Goal: Task Accomplishment & Management: Manage account settings

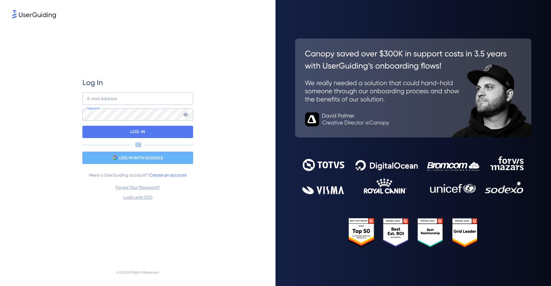
drag, startPoint x: 158, startPoint y: 135, endPoint x: 142, endPoint y: 152, distance: 23.3
click at [142, 152] on div "Log In E-mail Address Password LOG IN OR LOG IN WITH GOOGLE Need a UserGuiding …" at bounding box center [137, 139] width 111 height 123
click at [129, 156] on span "LOG IN WITH GOOGLE" at bounding box center [141, 157] width 44 height 7
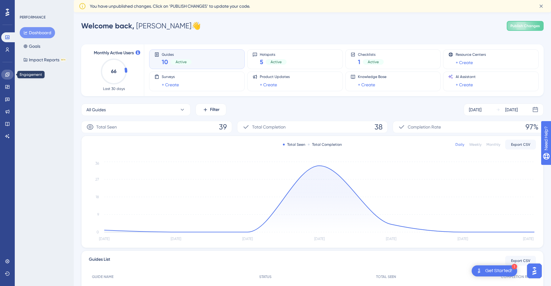
click at [10, 78] on link at bounding box center [7, 75] width 12 height 10
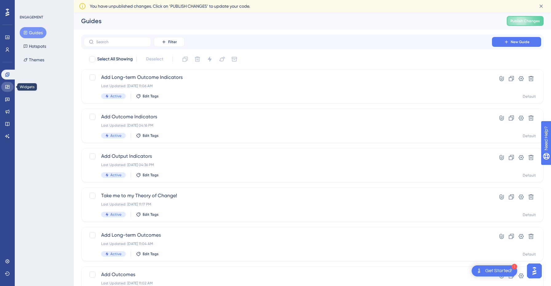
click at [9, 87] on icon at bounding box center [7, 87] width 4 height 4
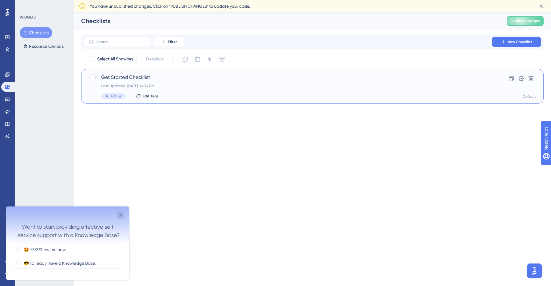
click at [127, 76] on span "Get Started Checklist" at bounding box center [288, 77] width 374 height 7
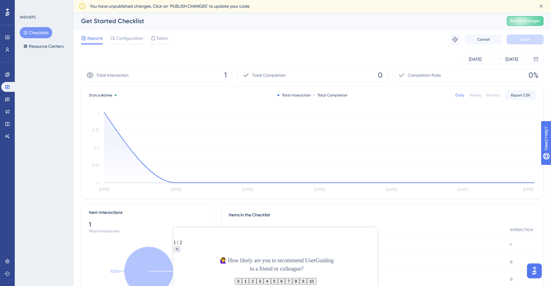
click at [46, 35] on button "Checklists" at bounding box center [36, 32] width 33 height 11
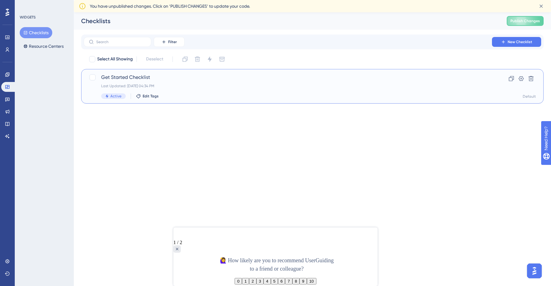
click at [139, 79] on span "Get Started Checklist" at bounding box center [288, 77] width 374 height 7
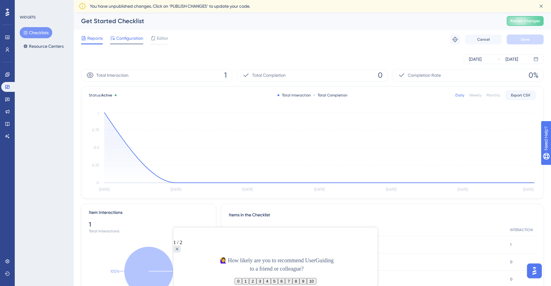
click at [121, 38] on span "Configuration" at bounding box center [129, 37] width 27 height 7
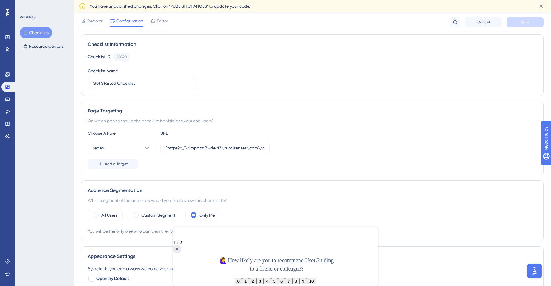
scroll to position [60, 0]
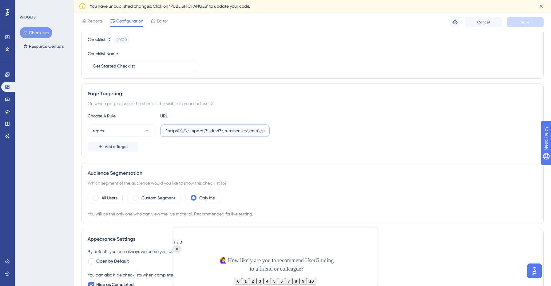
click at [186, 131] on input "^https?:\/\/impact(?:-dev)?\.ruralsenses\.com\/projects\/[a-fA-F0-9]{24}(?:\/.*…" at bounding box center [215, 130] width 99 height 7
click at [175, 131] on input "^https?:\/\/impact(?:-dev)?\.ruralsenses\.com\/projects\/[a-fA-F0-9]{24}(?:\/.*…" at bounding box center [215, 130] width 99 height 7
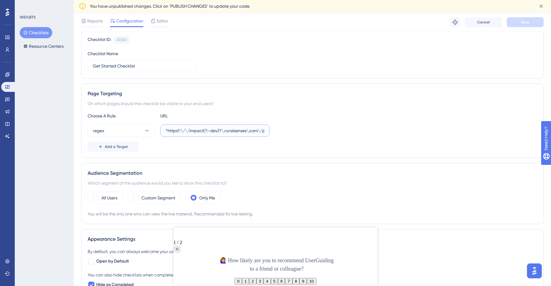
click at [175, 131] on input "^https?:\/\/impact(?:-dev)?\.ruralsenses\.com\/projects\/[a-fA-F0-9]{24}(?:\/.*…" at bounding box center [215, 130] width 99 height 7
paste input "text"
click at [163, 131] on label "/projects\/[a-fA-F0-9]{24}(?:\/.*)?$" at bounding box center [215, 130] width 110 height 12
click at [166, 131] on input "/projects\/[a-fA-F0-9]{24}(?:\/.*)?$" at bounding box center [215, 130] width 99 height 7
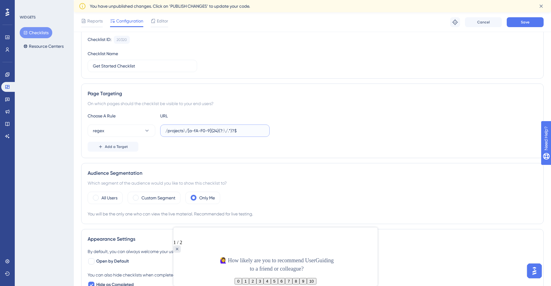
paste input "[URL]"
click at [517, 23] on button "Save" at bounding box center [525, 22] width 37 height 10
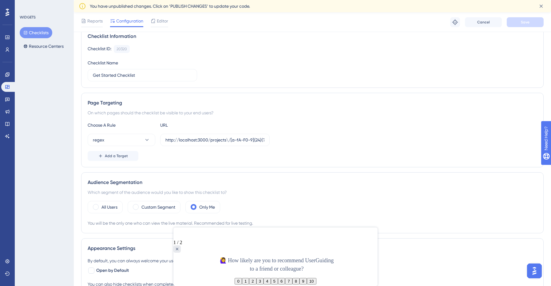
scroll to position [53, 0]
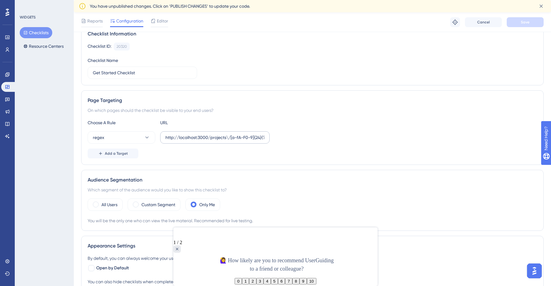
click at [206, 132] on label "http://localhost:3000/projects\/[a-fA-F0-9]{24}(?:\/.*)?$" at bounding box center [215, 137] width 110 height 12
click at [206, 134] on input "http://localhost:3000/projects\/[a-fA-F0-9]{24}(?:\/.*)?$" at bounding box center [215, 137] width 99 height 7
click at [206, 132] on label "http://localhost:3000/projects\/[a-fA-F0-9]{24}(?:\/.*)?$" at bounding box center [215, 137] width 110 height 12
click at [206, 134] on input "http://localhost:3000/projects\/[a-fA-F0-9]{24}(?:\/.*)?$" at bounding box center [215, 137] width 99 height 7
click at [206, 132] on label "http://localhost:3000/projects\/[a-fA-F0-9]{24}(?:\/.*)?$" at bounding box center [215, 137] width 110 height 12
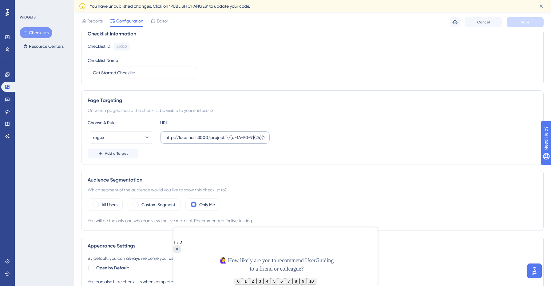
click at [206, 134] on input "http://localhost:3000/projects\/[a-fA-F0-9]{24}(?:\/.*)?$" at bounding box center [215, 137] width 99 height 7
click at [206, 132] on label "http://localhost:3000/projects\/[a-fA-F0-9]{24}(?:\/.*)?$" at bounding box center [215, 137] width 110 height 12
click at [206, 134] on input "http://localhost:3000/projects\/[a-fA-F0-9]{24}(?:\/.*)?$" at bounding box center [215, 137] width 99 height 7
click at [206, 132] on label "http://localhost:3000/projects\/[a-fA-F0-9]{24}(?:\/.*)?$" at bounding box center [215, 137] width 110 height 12
click at [206, 134] on input "http://localhost:3000/projects\/[a-fA-F0-9]{24}(?:\/.*)?$" at bounding box center [215, 137] width 99 height 7
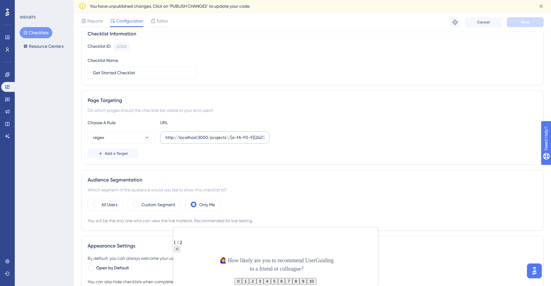
click at [205, 141] on label "http://localhost:3000/projects\/[a-fA-F0-9]{24}(?:\/.*)?$" at bounding box center [215, 137] width 110 height 12
click at [205, 141] on input "http://localhost:3000/projects\/[a-fA-F0-9]{24}(?:\/.*)?$" at bounding box center [215, 137] width 99 height 7
click at [205, 141] on label "http://localhost:3000/projects\/[a-fA-F0-9]{24}(?:\/.*)?$" at bounding box center [215, 137] width 110 height 12
click at [205, 141] on input "http://localhost:3000/projects\/[a-fA-F0-9]{24}(?:\/.*)?$" at bounding box center [215, 137] width 99 height 7
click at [205, 141] on label "http://localhost:3000/projects\/[a-fA-F0-9]{24}(?:\/.*)?$" at bounding box center [215, 137] width 110 height 12
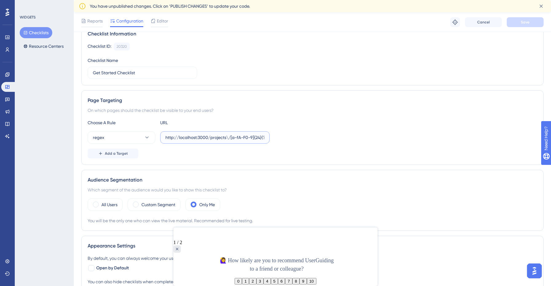
click at [205, 141] on input "http://localhost:3000/projects\/[a-fA-F0-9]{24}(?:\/.*)?$" at bounding box center [215, 137] width 99 height 7
click at [209, 138] on input "http://localhost:3000/projects\/[a-fA-F0-9]{24}(?:\/.*)?$" at bounding box center [215, 137] width 99 height 7
paste input "^https?:\/\/impact(?:-dev)?\.ruralsenses\.com\"
type input "^https?:\/\/impact(?:-dev)?\.ruralsenses\.com\/projects\/[a-fA-F0-9]{24}(?:\/.*…"
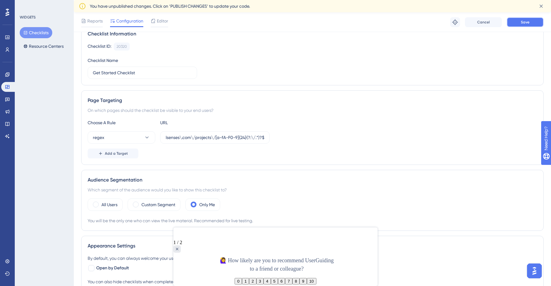
scroll to position [0, 0]
click at [523, 26] on button "Save" at bounding box center [525, 22] width 37 height 10
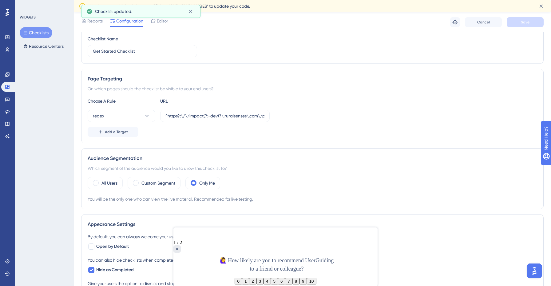
scroll to position [79, 0]
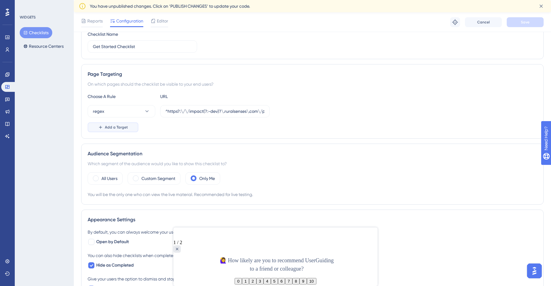
click at [119, 127] on span "Add a Target" at bounding box center [116, 127] width 23 height 5
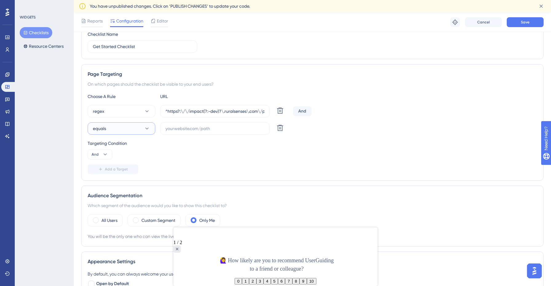
click at [153, 129] on button "equals" at bounding box center [122, 128] width 68 height 12
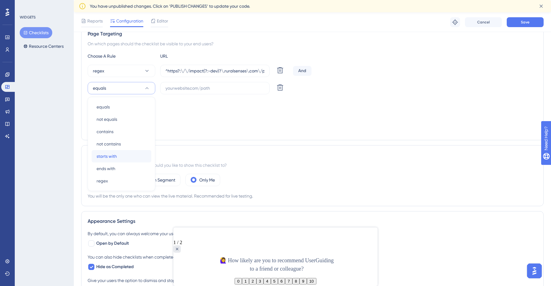
click at [125, 157] on div "starts with starts with" at bounding box center [122, 156] width 50 height 12
click at [175, 87] on input "text" at bounding box center [215, 88] width 99 height 7
paste input "[URL]"
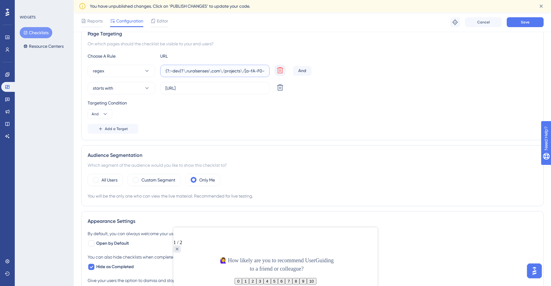
scroll to position [0, 68]
drag, startPoint x: 235, startPoint y: 70, endPoint x: 280, endPoint y: 71, distance: 45.2
click at [280, 71] on div "regex ^https?:\/\/impact(?:-dev)?\.ruralsenses\.com\/projects\/[a-fA-F0-9]{24}(…" at bounding box center [189, 71] width 203 height 12
click at [208, 87] on input "[URL]" at bounding box center [215, 88] width 99 height 7
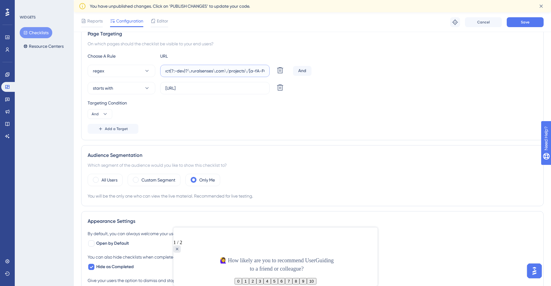
scroll to position [0, 68]
drag, startPoint x: 259, startPoint y: 71, endPoint x: 274, endPoint y: 72, distance: 14.8
click at [274, 72] on div "regex ^https?:\/\/impact(?:-dev)?\.ruralsenses\.com\/projects\/[a-fA-F0-9]{24}(…" at bounding box center [189, 71] width 203 height 12
drag, startPoint x: 209, startPoint y: 88, endPoint x: 226, endPoint y: 86, distance: 17.4
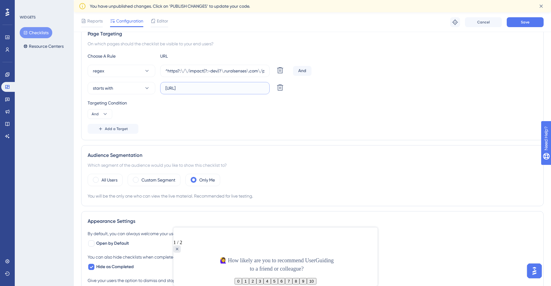
click at [226, 86] on input "[URL]" at bounding box center [215, 88] width 99 height 7
paste input "\/projects\/[a-fA-F0-9]{24}(?:\/.*)?$"
drag, startPoint x: 205, startPoint y: 86, endPoint x: 163, endPoint y: 86, distance: 41.9
click at [163, 86] on label "[URL]\/projects\/[a-fA-F0-9]{24}(?:\/.*)?$" at bounding box center [215, 88] width 110 height 12
click at [193, 71] on input "^https?:\/\/impact(?:-dev)?\.ruralsenses\.com\/projects\/[a-fA-F0-9]{24}(?:\/.*…" at bounding box center [215, 70] width 99 height 7
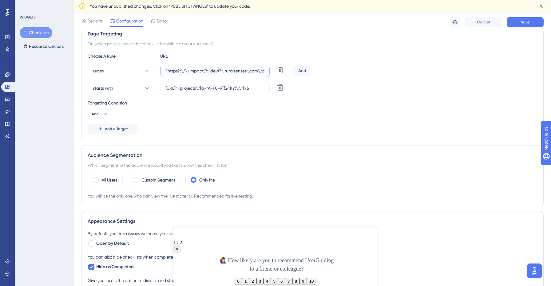
drag, startPoint x: 190, startPoint y: 71, endPoint x: 163, endPoint y: 70, distance: 26.8
click at [163, 70] on label "^https?:\/\/impact(?:-dev)?\.ruralsenses\.com\/projects\/[a-fA-F0-9]{24}(?:\/.*…" at bounding box center [215, 71] width 110 height 12
drag, startPoint x: 180, startPoint y: 88, endPoint x: 164, endPoint y: 89, distance: 16.0
click at [164, 89] on label "[URL]\/projects\/[a-fA-F0-9]{24}(?:\/.*)?$" at bounding box center [215, 88] width 110 height 12
click at [178, 89] on input "[URL]\/projects\/[a-fA-F0-9]{24}(?:\/.*)?$" at bounding box center [215, 88] width 99 height 7
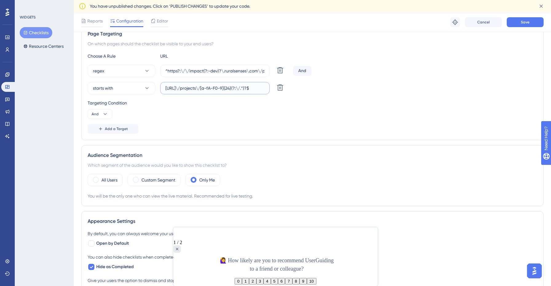
drag, startPoint x: 179, startPoint y: 89, endPoint x: 163, endPoint y: 88, distance: 16.3
click at [163, 88] on label "[URL]\/projects\/[a-fA-F0-9]{24}(?:\/.*)?$" at bounding box center [215, 88] width 110 height 12
paste input "^https?:\/\"
click at [165, 88] on label "^https?:\/\/localhost:3000\/projects\/[a-fA-F0-9]{24}(?:\/.*)?$" at bounding box center [215, 88] width 110 height 12
click at [166, 88] on input "^https?:\/\/localhost:3000\/projects\/[a-fA-F0-9]{24}(?:\/.*)?$" at bounding box center [215, 88] width 99 height 7
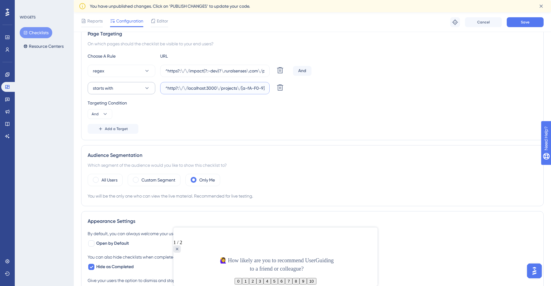
type input "^http?:\/\/localhost:3000\/projects\/[a-fA-F0-9]{24}(?:\/.*)?$"
click at [139, 87] on button "starts with" at bounding box center [122, 88] width 68 height 12
click at [109, 180] on div "regex regex" at bounding box center [122, 180] width 50 height 12
click at [105, 113] on icon at bounding box center [105, 114] width 6 height 6
click at [99, 146] on div "Or Or" at bounding box center [100, 144] width 12 height 12
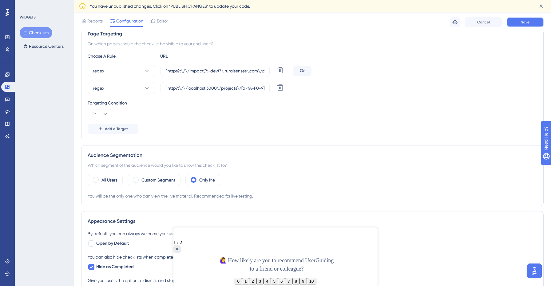
click at [526, 21] on span "Save" at bounding box center [525, 22] width 9 height 5
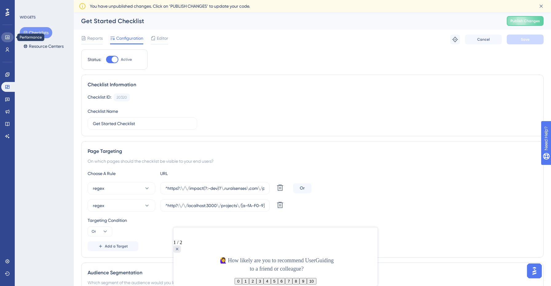
click at [8, 41] on link at bounding box center [7, 37] width 12 height 10
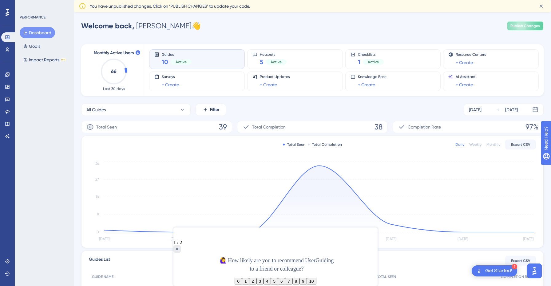
click at [526, 23] on span "Publish Changes" at bounding box center [526, 25] width 30 height 5
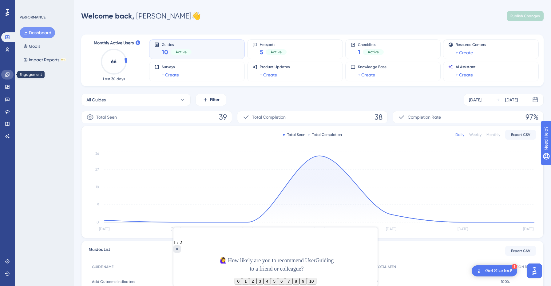
click at [9, 74] on icon at bounding box center [7, 74] width 4 height 4
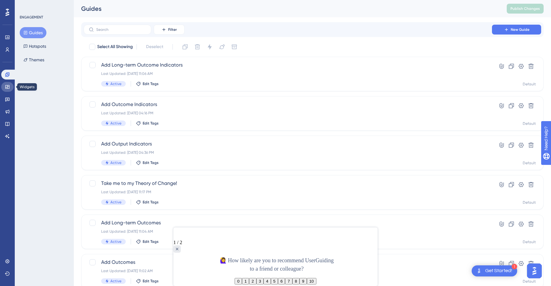
click at [9, 86] on icon at bounding box center [7, 86] width 5 height 5
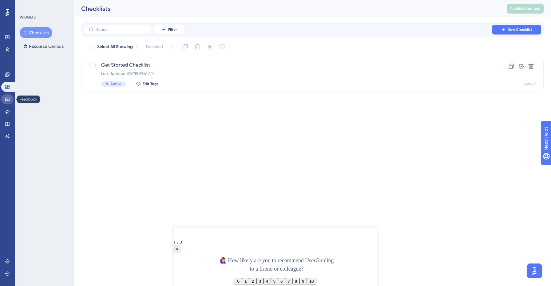
click at [6, 98] on icon at bounding box center [7, 99] width 5 height 5
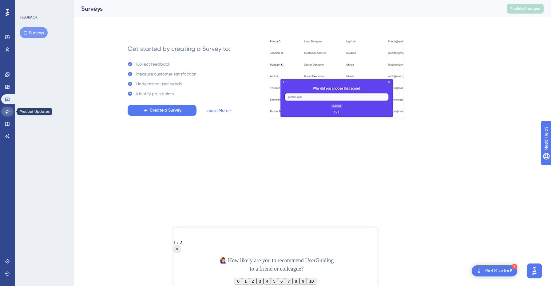
click at [6, 112] on icon at bounding box center [7, 111] width 5 height 5
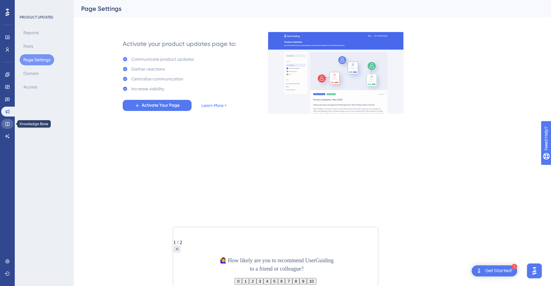
click at [8, 125] on icon at bounding box center [7, 123] width 5 height 5
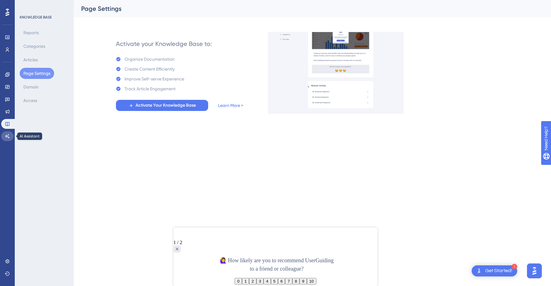
click at [7, 138] on icon at bounding box center [7, 136] width 5 height 5
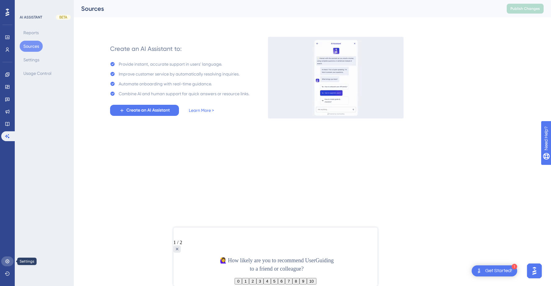
click at [8, 260] on icon at bounding box center [7, 261] width 4 height 4
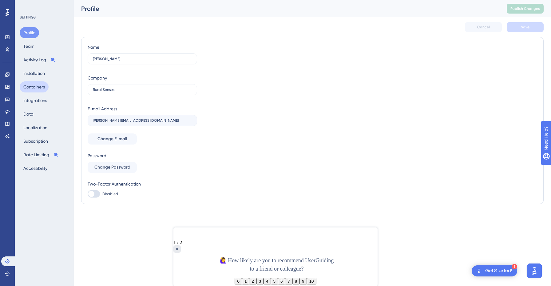
click at [43, 88] on button "Containers" at bounding box center [34, 86] width 29 height 11
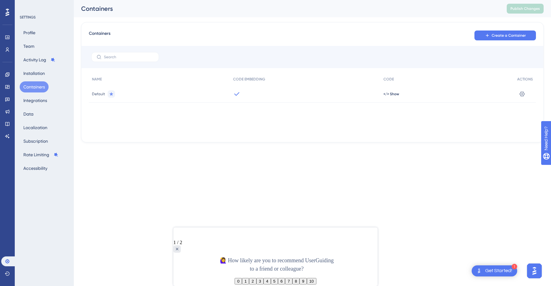
click at [98, 94] on span "Default" at bounding box center [98, 93] width 13 height 5
click at [522, 91] on icon at bounding box center [522, 94] width 6 height 6
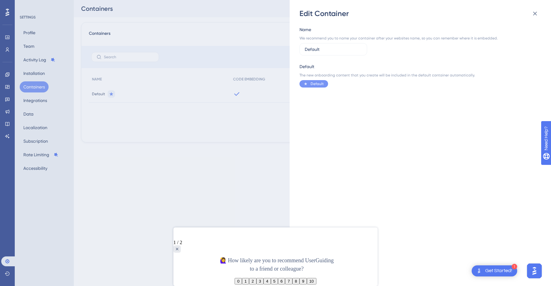
click at [270, 134] on div "Edit Container Name We recommend you to name your container after your websites…" at bounding box center [275, 143] width 551 height 286
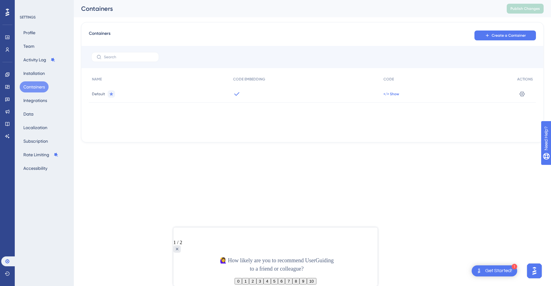
click at [398, 92] on span "</> Show" at bounding box center [392, 93] width 16 height 5
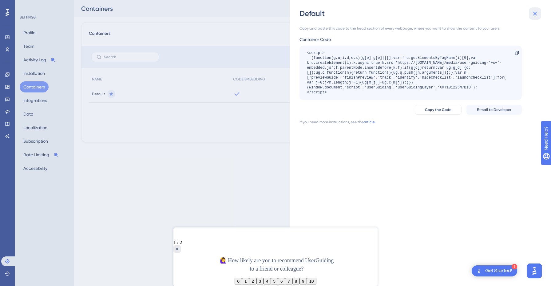
click at [535, 16] on icon at bounding box center [535, 13] width 7 height 7
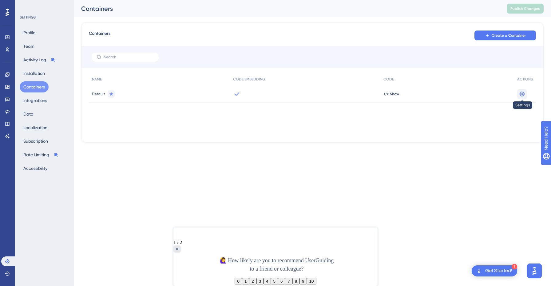
click at [521, 94] on icon at bounding box center [522, 94] width 6 height 6
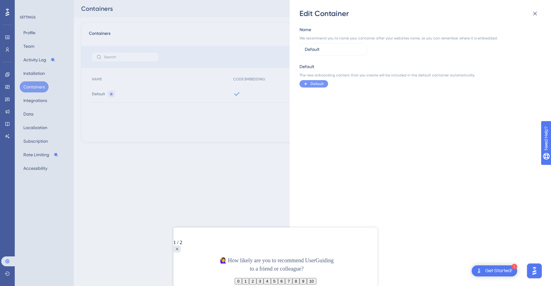
click at [37, 75] on div "Edit Container Name We recommend you to name your container after your websites…" at bounding box center [275, 143] width 551 height 286
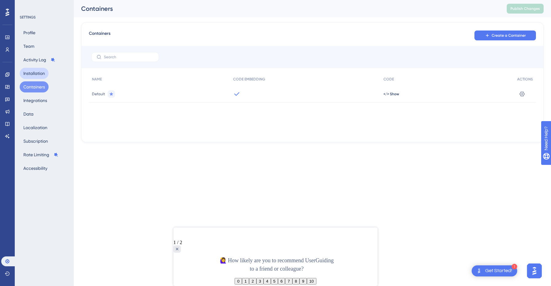
click at [34, 72] on button "Installation" at bounding box center [34, 73] width 29 height 11
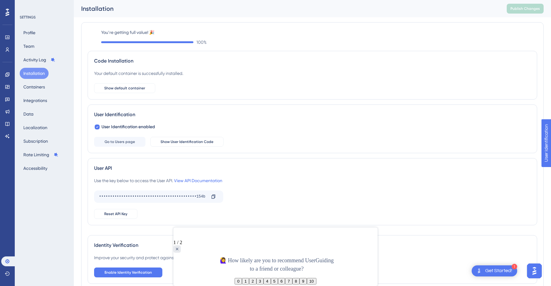
click at [39, 48] on div "Profile Team Activity Log Installation Containers Integrations Data Localizatio…" at bounding box center [45, 100] width 50 height 146
click at [31, 46] on button "Team" at bounding box center [29, 46] width 18 height 11
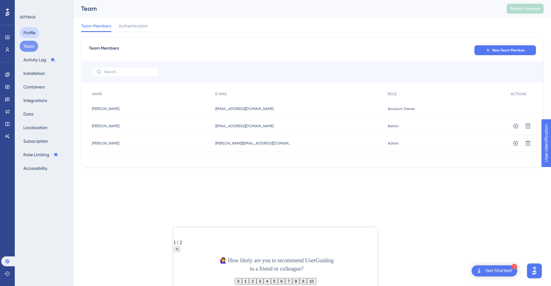
click at [35, 28] on button "Profile" at bounding box center [29, 32] width 19 height 11
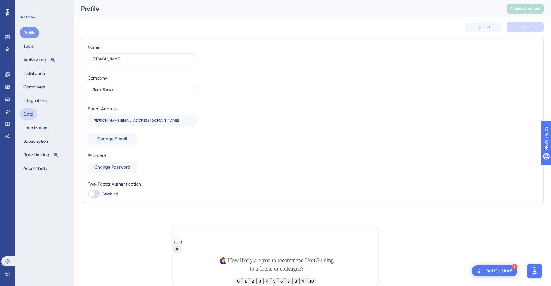
click at [31, 111] on button "Data" at bounding box center [29, 113] width 18 height 11
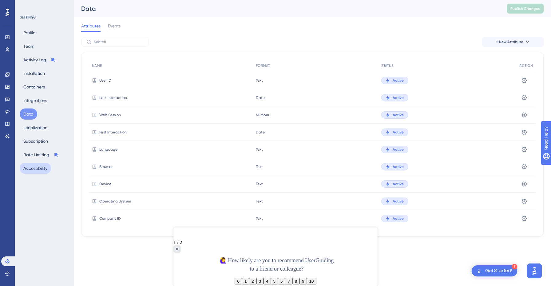
click at [37, 165] on button "Accessibility" at bounding box center [35, 167] width 31 height 11
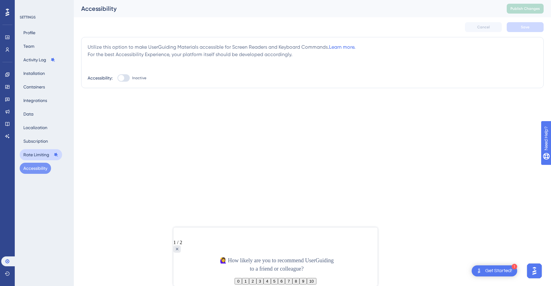
click at [39, 157] on button "Rate Limiting" at bounding box center [41, 154] width 42 height 11
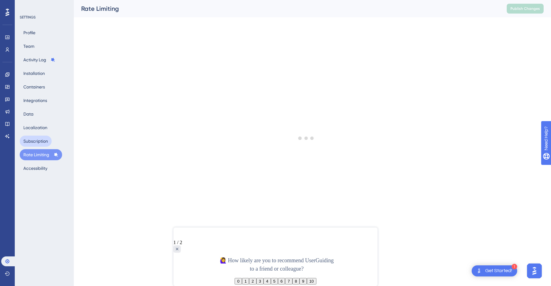
click at [40, 142] on button "Subscription" at bounding box center [36, 140] width 32 height 11
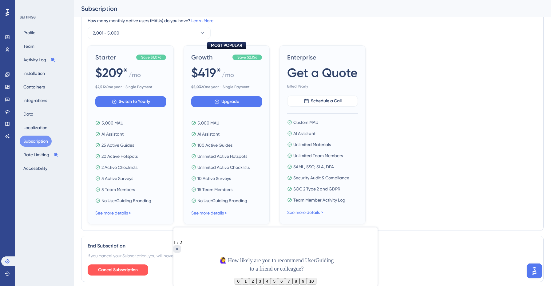
scroll to position [188, 0]
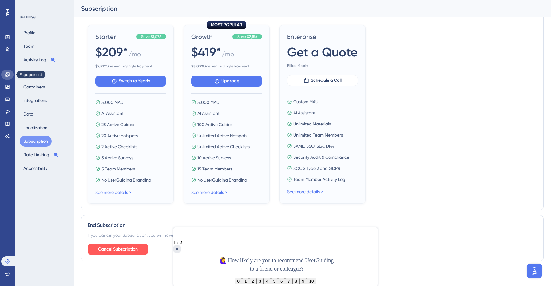
click at [8, 73] on icon at bounding box center [7, 74] width 5 height 5
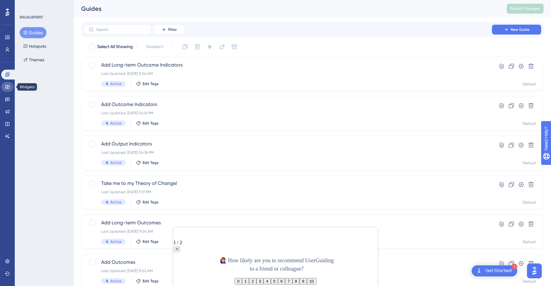
click at [4, 86] on link at bounding box center [7, 87] width 12 height 10
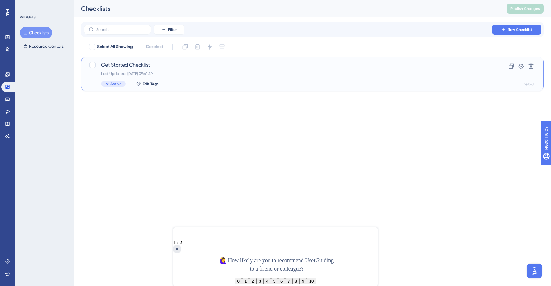
click at [121, 66] on span "Get Started Checklist" at bounding box center [288, 64] width 374 height 7
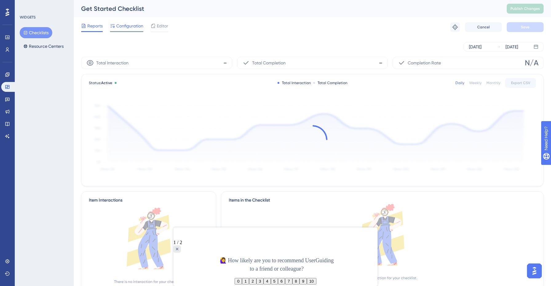
click at [132, 26] on span "Configuration" at bounding box center [129, 25] width 27 height 7
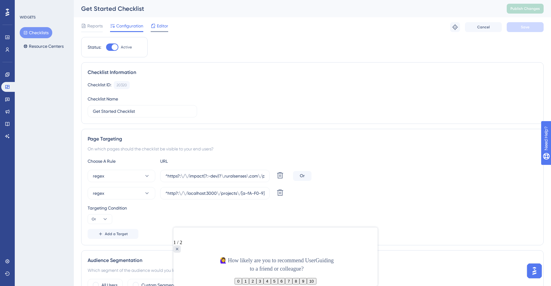
click at [161, 25] on span "Editor" at bounding box center [162, 25] width 11 height 7
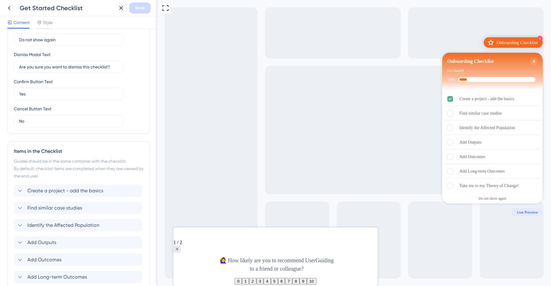
scroll to position [226, 0]
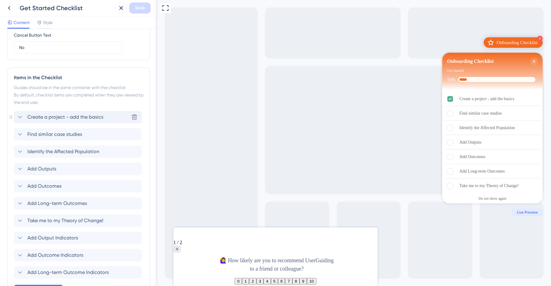
click at [21, 117] on icon at bounding box center [19, 116] width 7 height 7
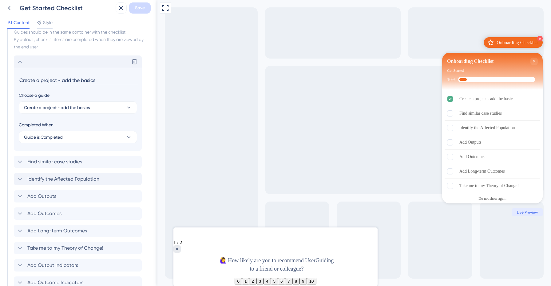
scroll to position [308, 0]
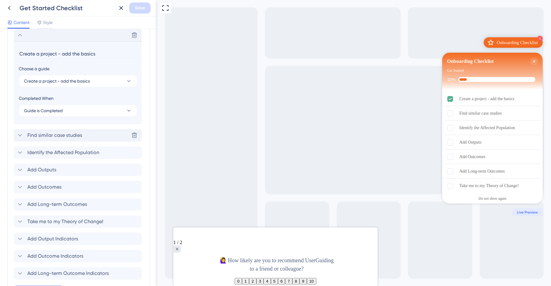
click at [109, 138] on div "Find similar case studies Delete" at bounding box center [78, 135] width 128 height 12
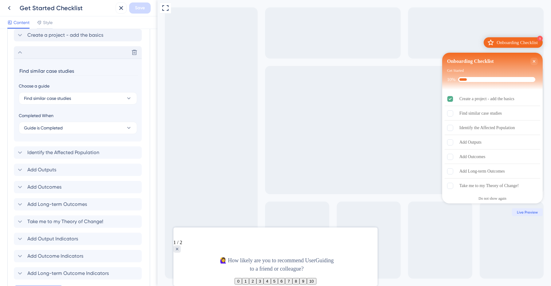
scroll to position [325, 0]
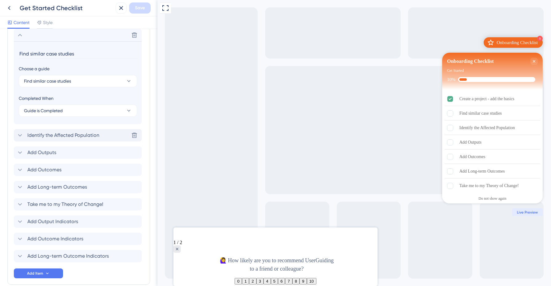
click at [107, 135] on div "Identify the Affected Population Delete" at bounding box center [78, 135] width 128 height 12
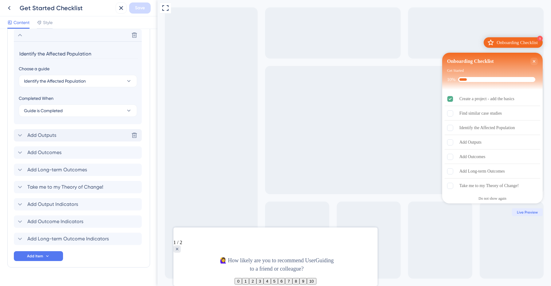
click at [100, 134] on div "Add Outputs Delete" at bounding box center [78, 135] width 128 height 12
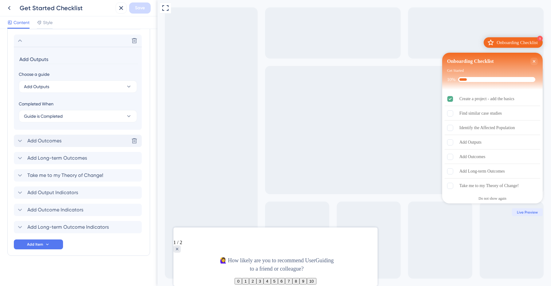
scroll to position [356, 0]
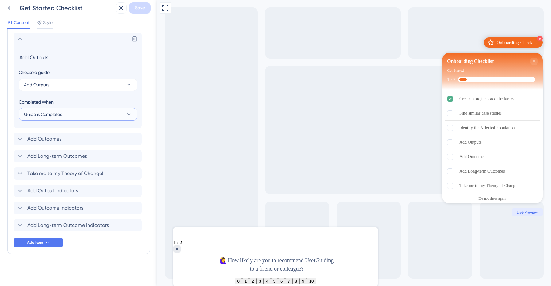
click at [126, 114] on button "Guide is Completed" at bounding box center [78, 114] width 118 height 12
click at [106, 147] on div "Goal is Reached Goal is Reached" at bounding box center [78, 145] width 101 height 12
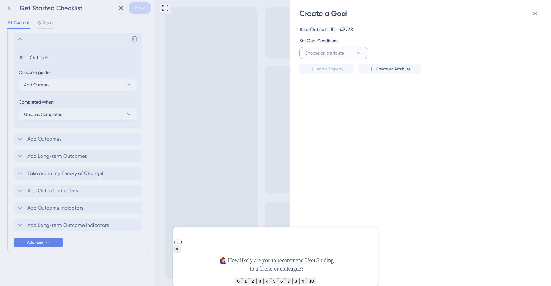
click at [360, 54] on icon at bounding box center [359, 53] width 6 height 6
click at [387, 69] on span "Create an Attribute" at bounding box center [393, 68] width 35 height 5
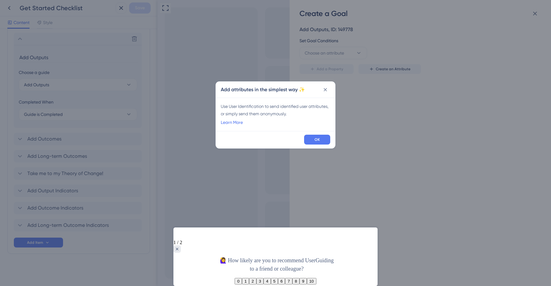
click at [311, 113] on div "Use User Identification to send identified user attributes, or simply send them…" at bounding box center [276, 109] width 110 height 15
click at [286, 89] on h2 "Add attributes in the simplest way ✨" at bounding box center [263, 89] width 84 height 7
click at [234, 123] on link "Learn More" at bounding box center [232, 121] width 22 height 7
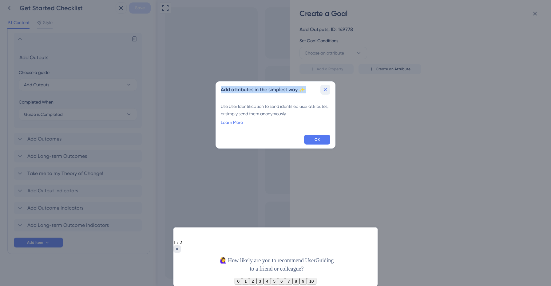
click at [329, 87] on button at bounding box center [326, 90] width 10 height 10
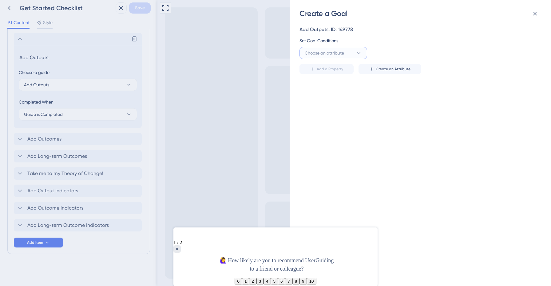
click at [358, 49] on button "Choose an attribute" at bounding box center [334, 53] width 68 height 12
type input "r"
click at [533, 12] on icon at bounding box center [535, 13] width 7 height 7
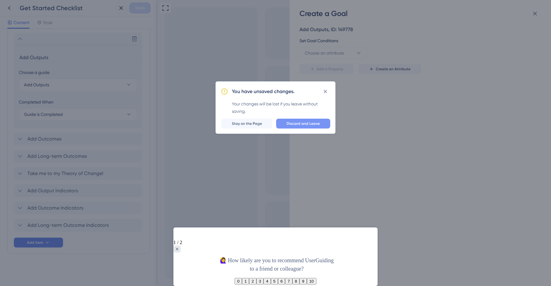
click at [294, 126] on span "Discard and Leave" at bounding box center [303, 123] width 33 height 5
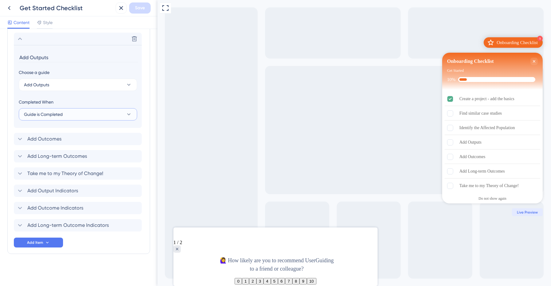
click at [126, 114] on icon at bounding box center [129, 114] width 6 height 6
click at [102, 142] on div "Goal is Reached Goal is Reached" at bounding box center [78, 145] width 101 height 12
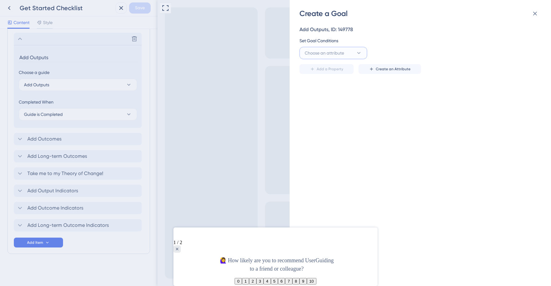
click at [339, 54] on span "Choose an attribute" at bounding box center [324, 52] width 39 height 7
type input "reference"
click at [536, 12] on icon at bounding box center [535, 13] width 7 height 7
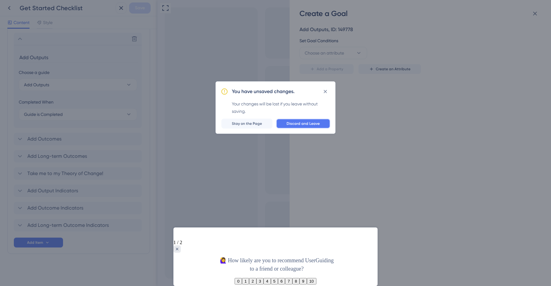
click at [288, 123] on span "Discard and Leave" at bounding box center [303, 123] width 33 height 5
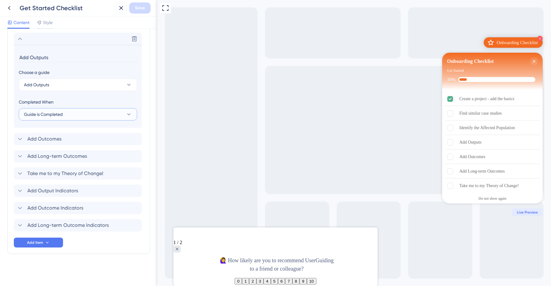
click at [99, 112] on button "Guide is Completed" at bounding box center [78, 114] width 118 height 12
click at [76, 148] on div "Goal is Reached Goal is Reached" at bounding box center [78, 145] width 101 height 12
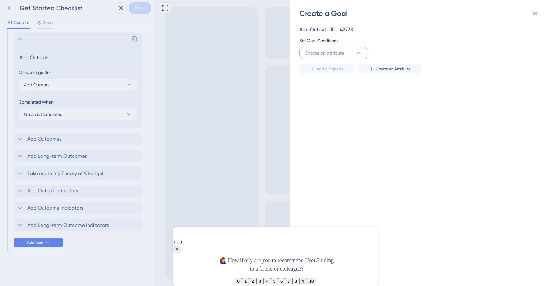
click at [362, 55] on icon at bounding box center [359, 53] width 6 height 6
type input "ref"
click at [384, 56] on div "Choose an attribute ref Referrer URL Referrer URL first_seen first_seen last_se…" at bounding box center [419, 53] width 238 height 12
click at [352, 50] on button "Choose an attribute" at bounding box center [334, 53] width 68 height 12
type input "user"
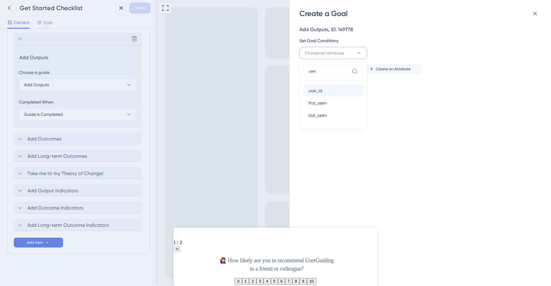
click at [318, 86] on div "user_id user_id" at bounding box center [334, 90] width 50 height 12
click at [10, 5] on div "Create a Goal Add Outputs, ID: 149778 Set Goal Conditions user_id is Add a Prop…" at bounding box center [275, 143] width 551 height 286
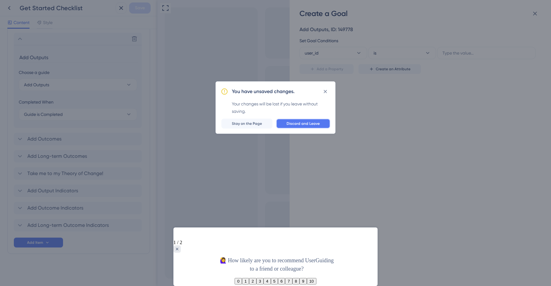
click at [290, 125] on span "Discard and Leave" at bounding box center [303, 123] width 33 height 5
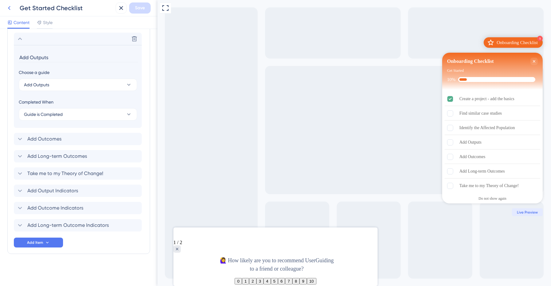
click at [10, 8] on icon at bounding box center [9, 7] width 7 height 7
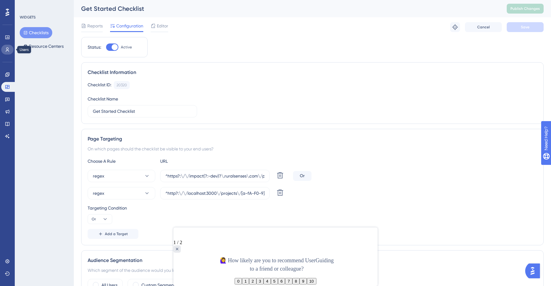
click at [7, 51] on icon at bounding box center [7, 49] width 5 height 5
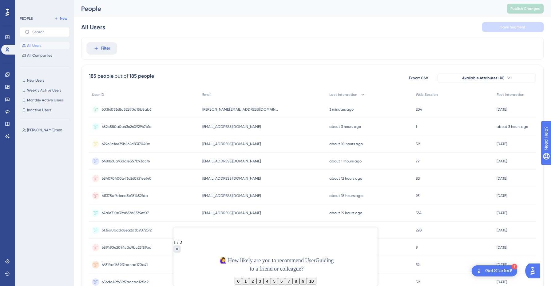
click at [260, 108] on div "[PERSON_NAME][EMAIL_ADDRESS][DOMAIN_NAME] [PERSON_NAME][EMAIL_ADDRESS][DOMAIN_N…" at bounding box center [262, 109] width 127 height 17
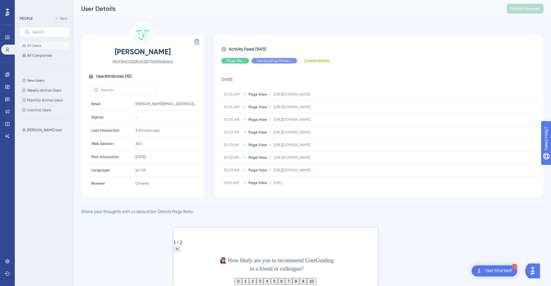
click at [39, 46] on span "All Users" at bounding box center [34, 45] width 14 height 5
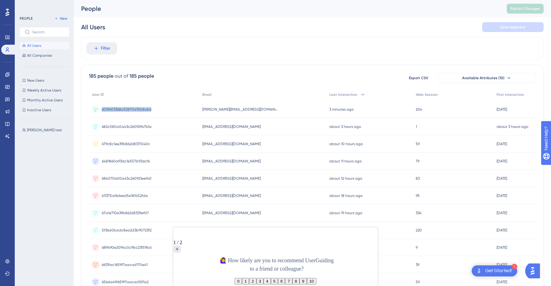
drag, startPoint x: 156, startPoint y: 110, endPoint x: 101, endPoint y: 110, distance: 55.1
click at [101, 110] on div "603f603368a52870d15b8ab6 603f603368a52870d15b8ab6" at bounding box center [144, 109] width 110 height 17
copy span "603f603368a52870d15b8ab6"
drag, startPoint x: 156, startPoint y: 108, endPoint x: 92, endPoint y: 110, distance: 63.7
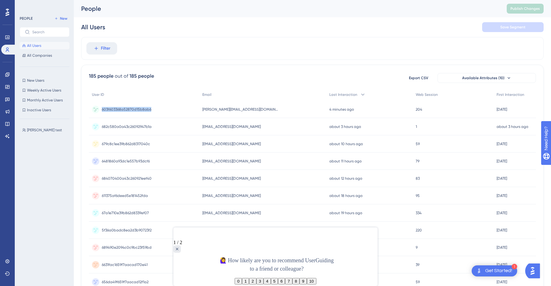
click at [92, 110] on div "603f603368a52870d15b8ab6 603f603368a52870d15b8ab6" at bounding box center [144, 109] width 110 height 17
copy div "603f603368a52870d15b8ab6"
click at [139, 102] on div "603f603368a52870d15b8ab6 603f603368a52870d15b8ab6" at bounding box center [127, 109] width 50 height 17
click at [156, 103] on div "603f603368a52870d15b8ab6 603f603368a52870d15b8ab6" at bounding box center [144, 109] width 110 height 17
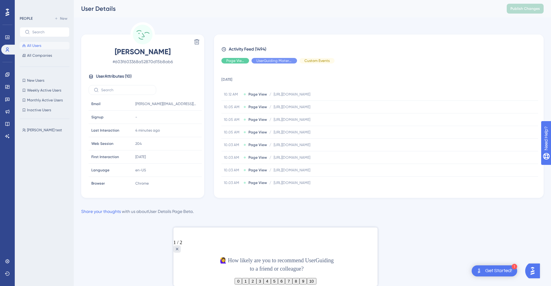
click at [133, 82] on div "[PERSON_NAME] # 603f603368a52870d15b8ab6 User Attributes ( 10 ) Email Email [PE…" at bounding box center [143, 117] width 118 height 141
click at [133, 86] on label at bounding box center [123, 90] width 68 height 10
click at [133, 88] on input "text" at bounding box center [126, 90] width 50 height 4
type input "r"
click at [10, 74] on link at bounding box center [7, 75] width 12 height 10
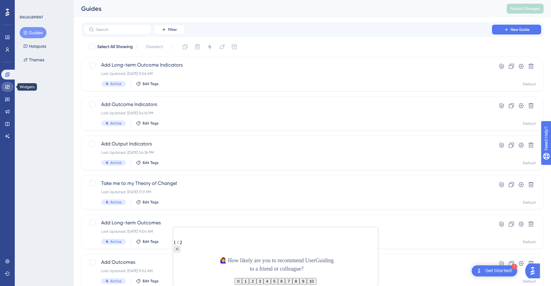
click at [9, 87] on icon at bounding box center [7, 87] width 4 height 4
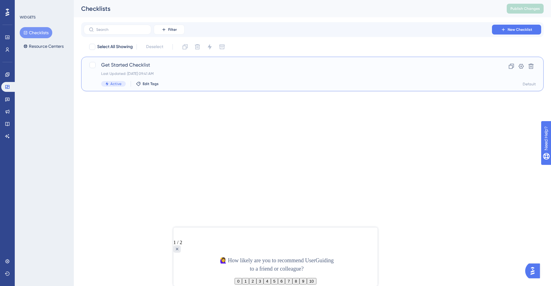
click at [118, 68] on span "Get Started Checklist" at bounding box center [288, 64] width 374 height 7
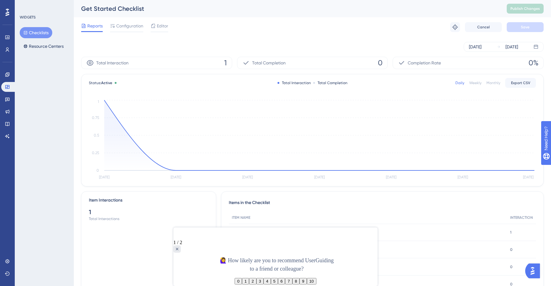
click at [173, 18] on div "Reports Configuration Editor Troubleshoot Cancel Save" at bounding box center [312, 27] width 463 height 20
click at [166, 25] on span "Editor" at bounding box center [162, 25] width 11 height 7
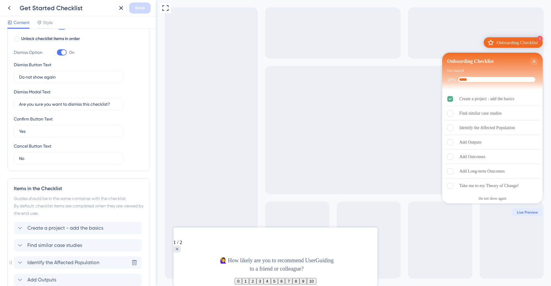
scroll to position [273, 0]
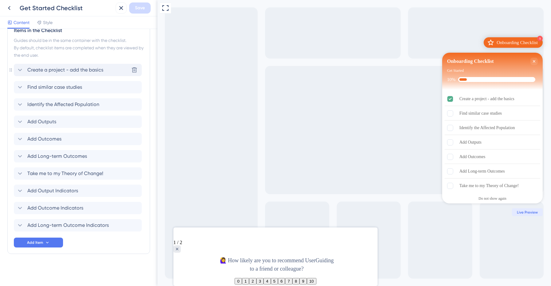
click at [79, 70] on span "Create a project - add the basics" at bounding box center [65, 69] width 76 height 7
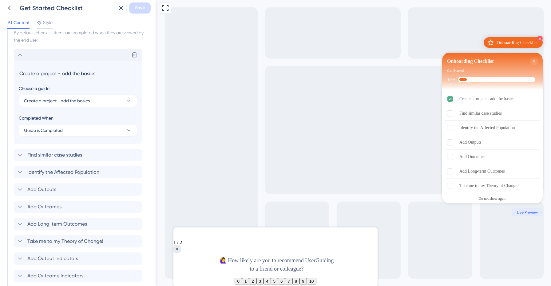
scroll to position [308, 0]
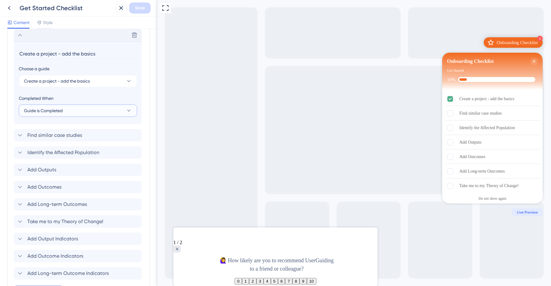
click at [97, 109] on button "Guide is Completed" at bounding box center [78, 110] width 118 height 12
click at [87, 142] on div "Goal is Reached Goal is Reached" at bounding box center [78, 141] width 101 height 12
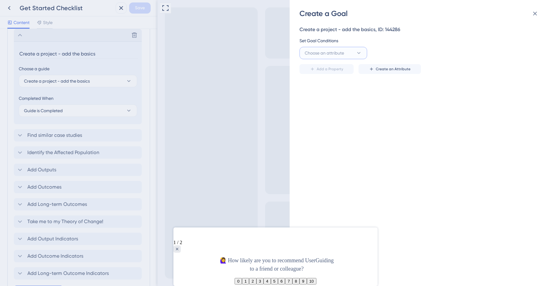
click at [353, 50] on button "Choose an attribute" at bounding box center [334, 53] width 68 height 12
type input "ref"
click at [376, 53] on div "Choose an attribute ref Referrer URL Referrer URL reference_complete reference_…" at bounding box center [419, 53] width 238 height 12
click at [10, 8] on div "Create a Goal Create a project - add the basics, ID: 144286 Set Goal Conditions…" at bounding box center [275, 143] width 551 height 286
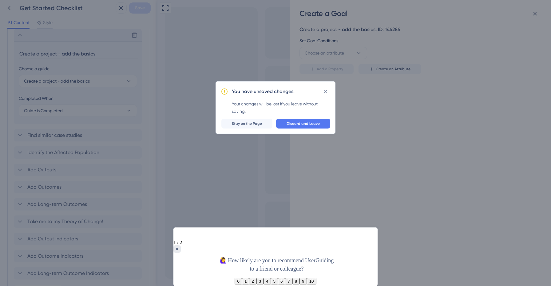
click at [9, 8] on div "You have unsaved changes. Your changes will be lost if you leave without saving…" at bounding box center [275, 143] width 551 height 286
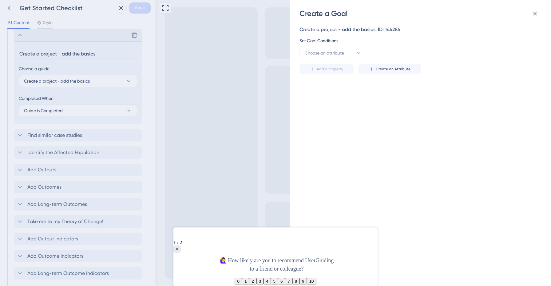
click at [9, 7] on div "Create a Goal Create a project - add the basics, ID: 144286 Set Goal Conditions…" at bounding box center [275, 143] width 551 height 286
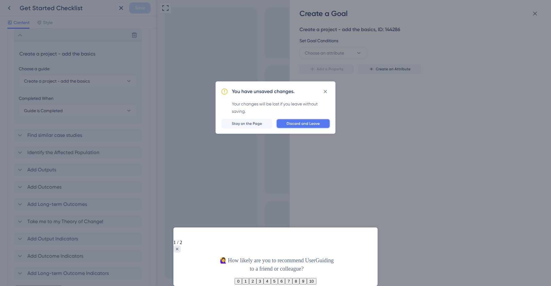
click at [301, 125] on span "Discard and Leave" at bounding box center [303, 123] width 33 height 5
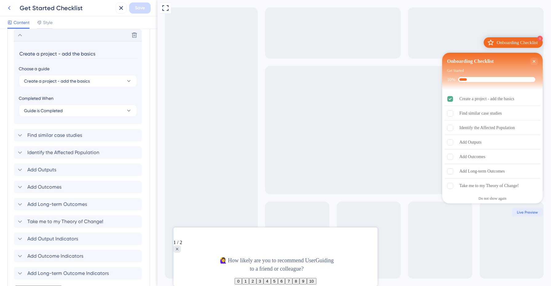
click at [9, 10] on icon at bounding box center [9, 7] width 7 height 7
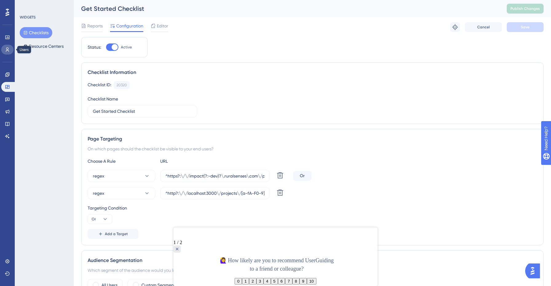
click at [7, 51] on icon at bounding box center [7, 49] width 5 height 5
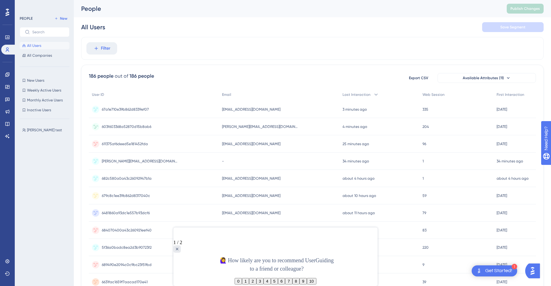
click at [179, 129] on div "603f603368a52870d15b8ab6 603f603368a52870d15b8ab6" at bounding box center [154, 126] width 130 height 17
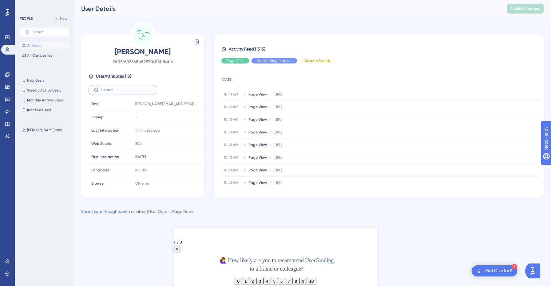
click at [129, 91] on input "text" at bounding box center [126, 90] width 50 height 4
click at [127, 77] on span "User Attributes ( 15 )" at bounding box center [113, 76] width 35 height 7
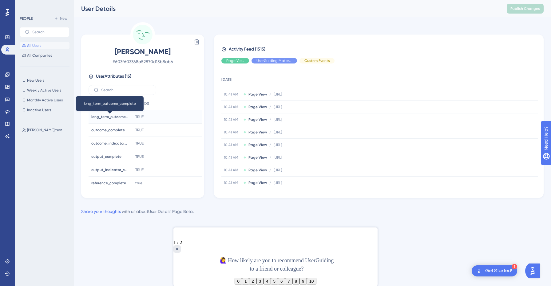
scroll to position [108, 0]
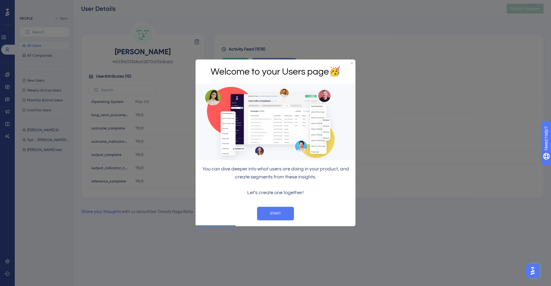
click at [354, 62] on div "Welcome to your Users page 🥳" at bounding box center [276, 71] width 160 height 25
click at [352, 63] on icon "Close Preview" at bounding box center [352, 63] width 2 height 2
